Goal: Navigation & Orientation: Find specific page/section

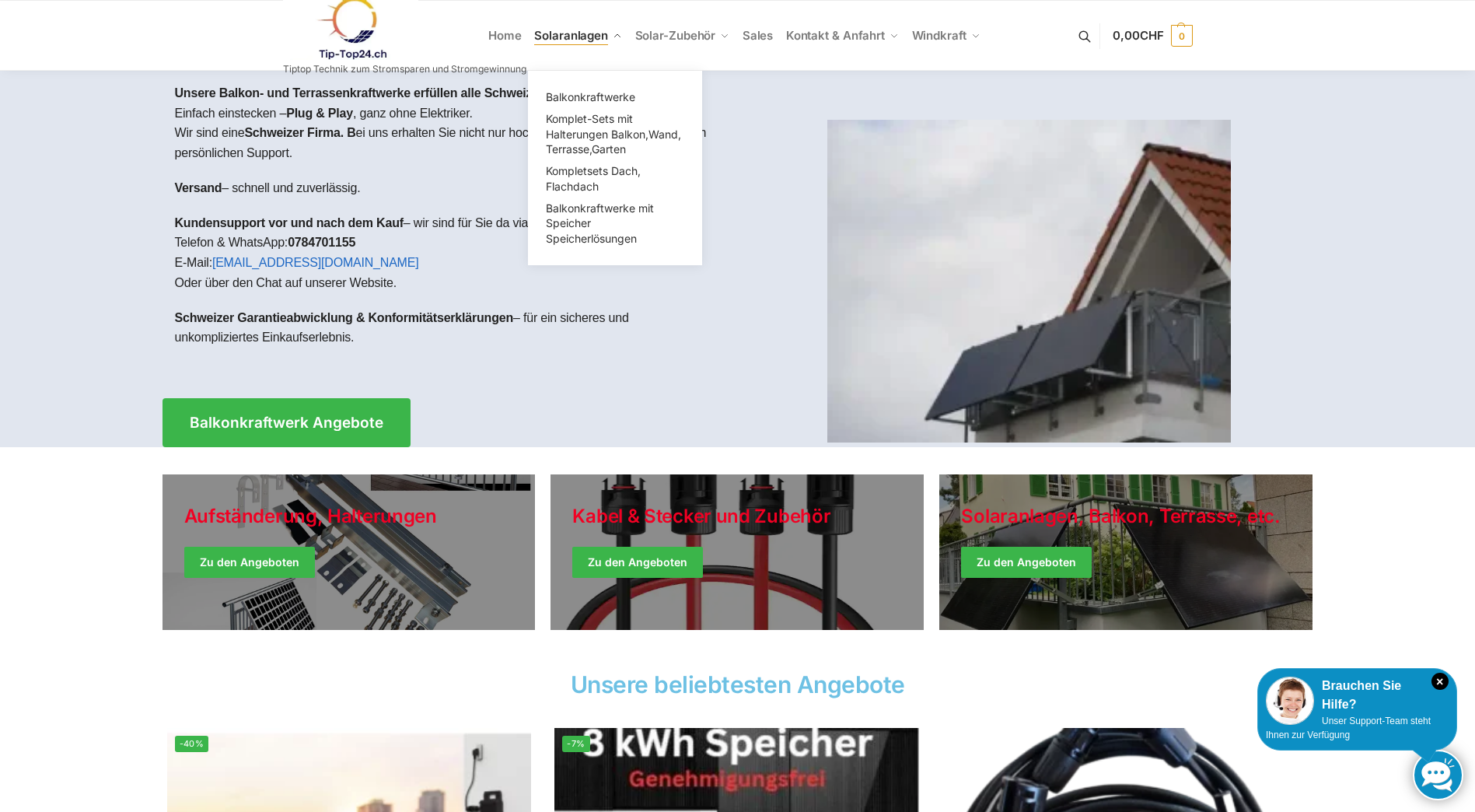
click at [575, 32] on span "Solaranlagen" at bounding box center [571, 35] width 74 height 15
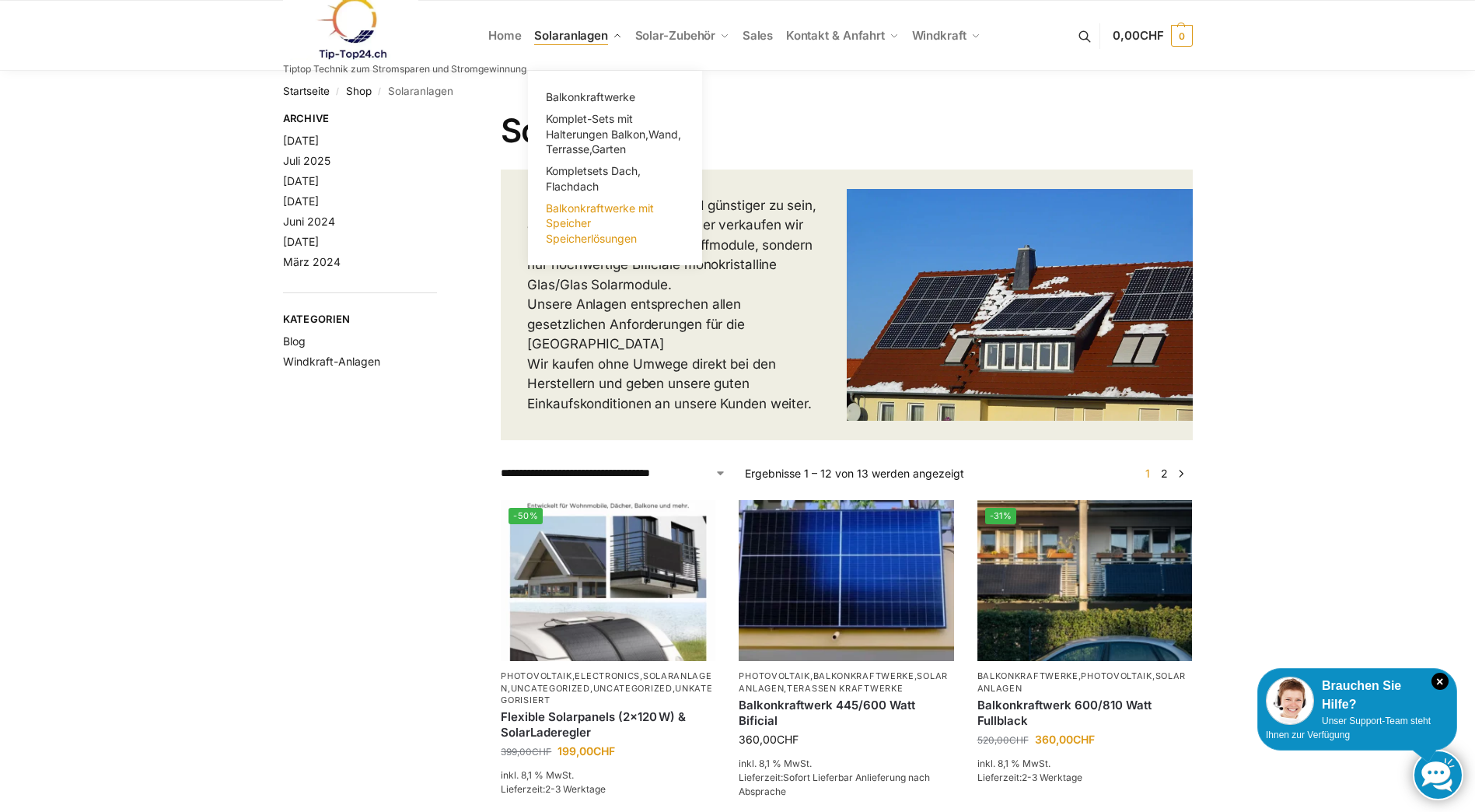
click at [582, 233] on span "Balkonkraftwerke mit Speicher Speicherlösungen" at bounding box center [599, 223] width 108 height 44
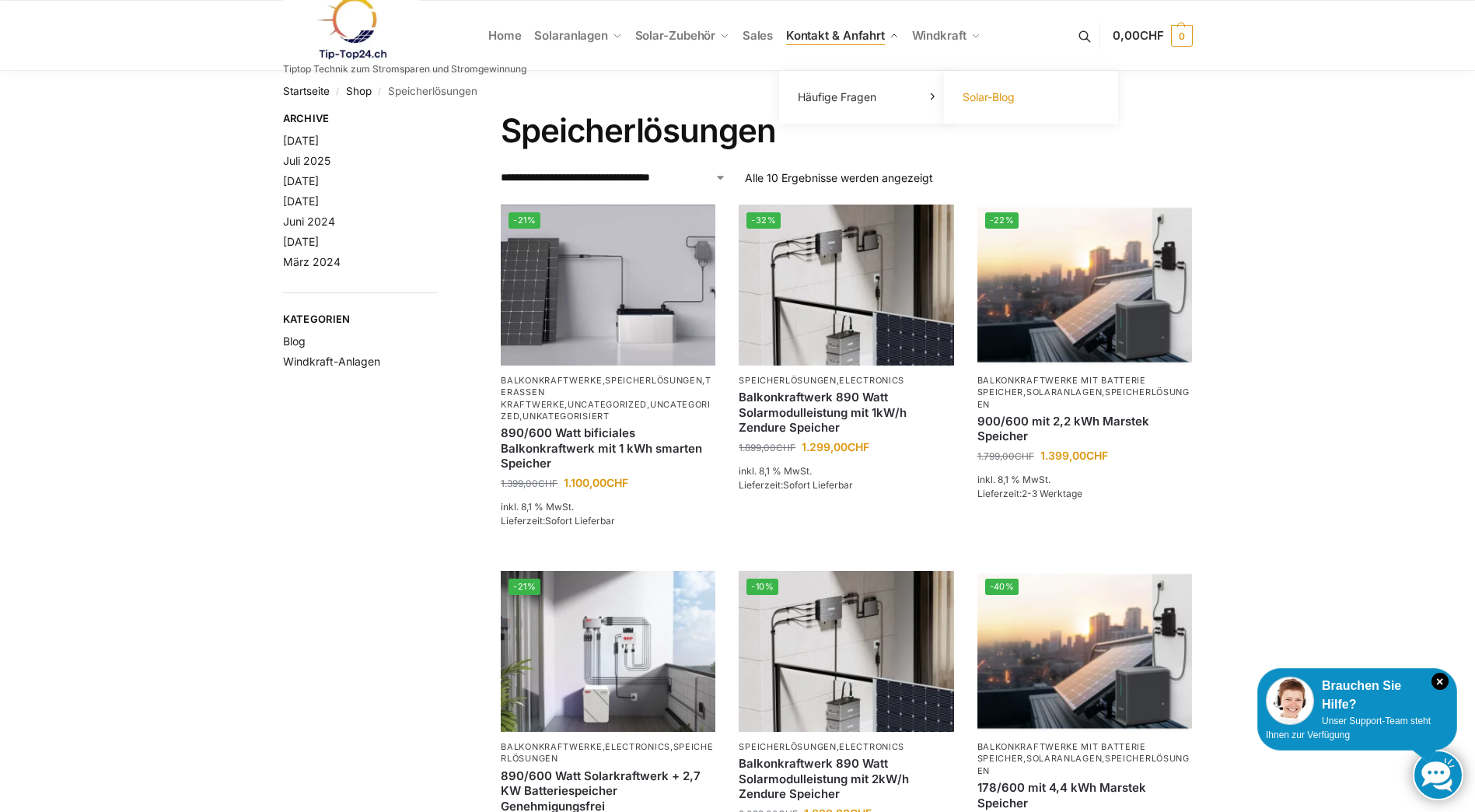
click at [989, 97] on span "Solar-Blog" at bounding box center [988, 97] width 52 height 13
click at [762, 36] on span "Sales" at bounding box center [758, 35] width 31 height 15
